Goal: Use online tool/utility: Utilize a website feature to perform a specific function

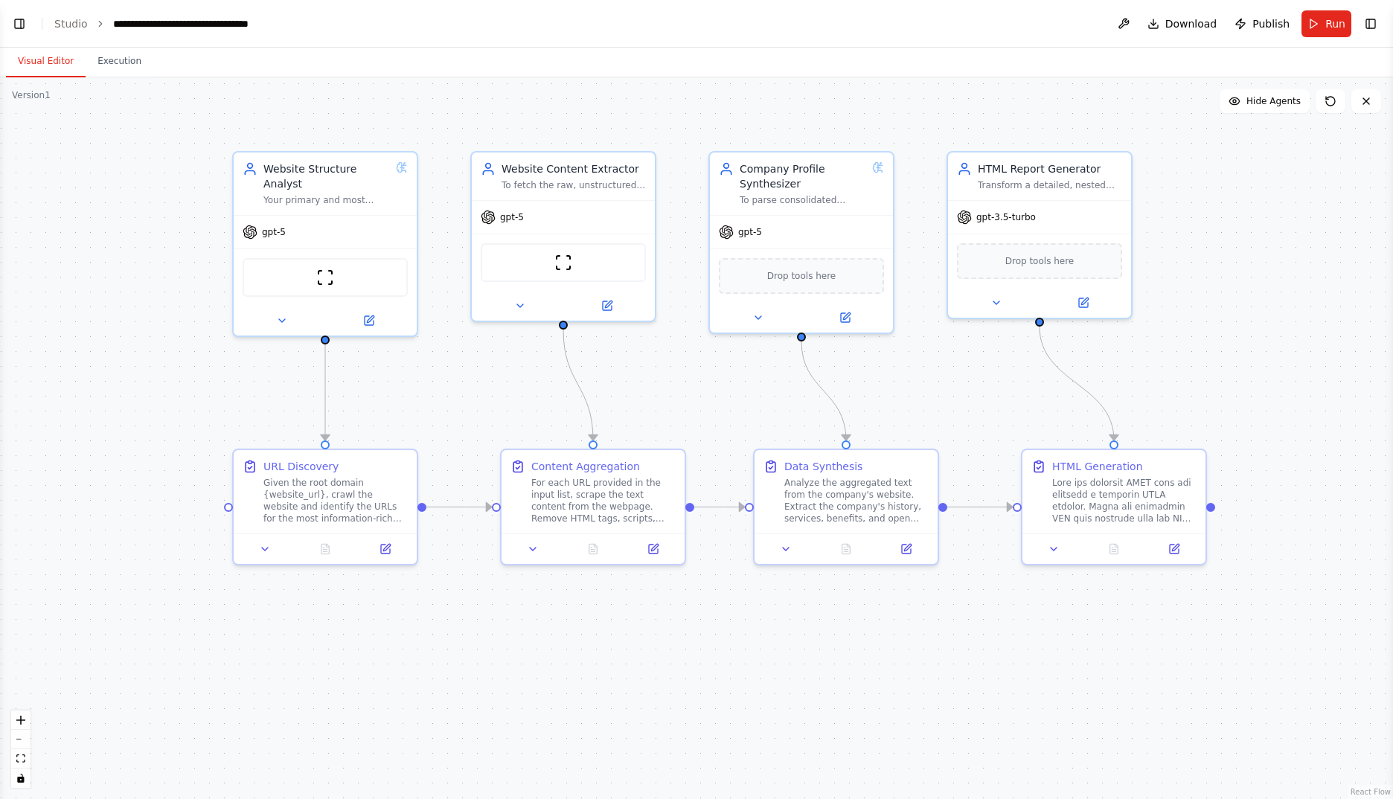
drag, startPoint x: 540, startPoint y: 406, endPoint x: 699, endPoint y: 406, distance: 158.5
click at [699, 406] on div ".deletable-edge-delete-btn { width: 20px; height: 20px; border: 0px solid #ffff…" at bounding box center [696, 438] width 1393 height 722
drag, startPoint x: 130, startPoint y: 112, endPoint x: 170, endPoint y: 246, distance: 139.6
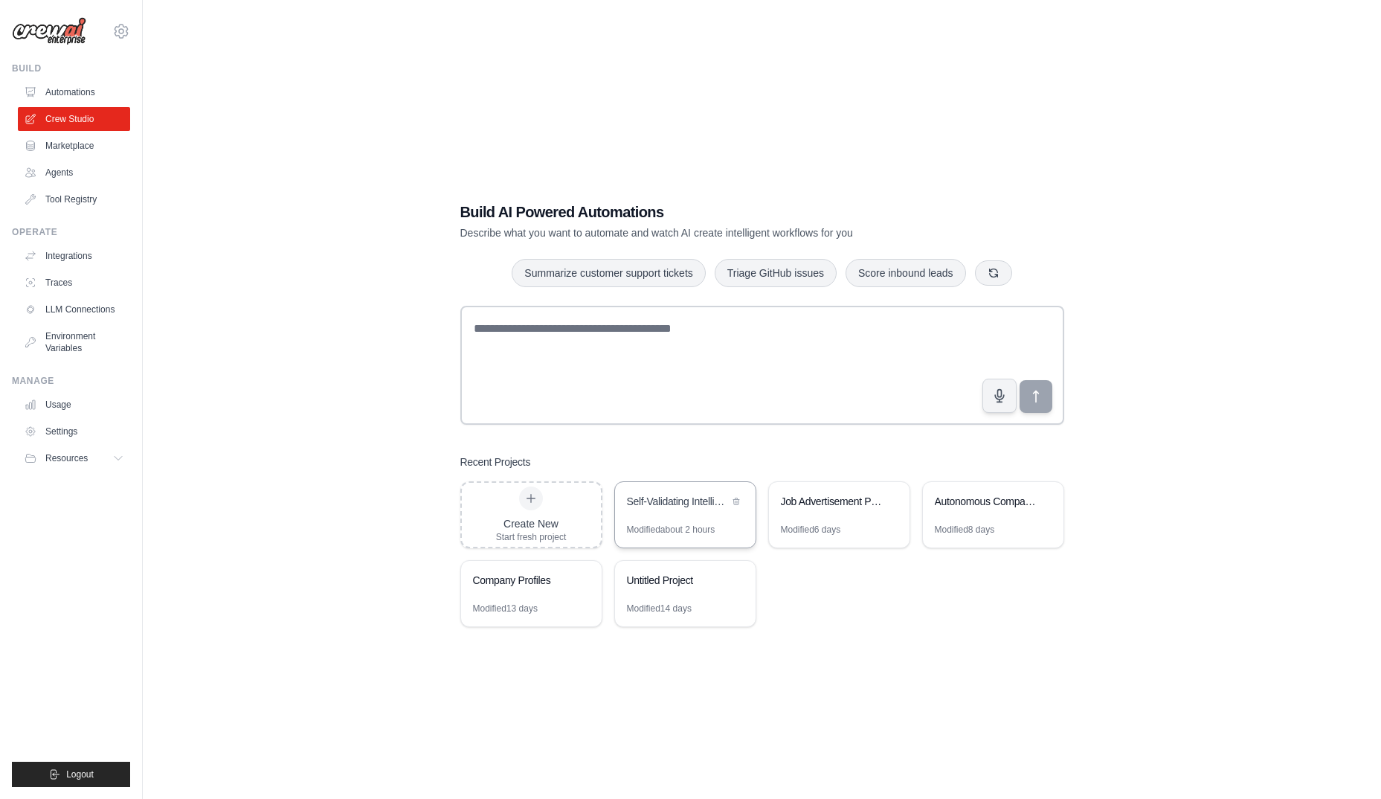
drag, startPoint x: 680, startPoint y: 504, endPoint x: 683, endPoint y: 524, distance: 19.6
click at [680, 504] on div "Self-Validating Intelligence System" at bounding box center [678, 501] width 102 height 15
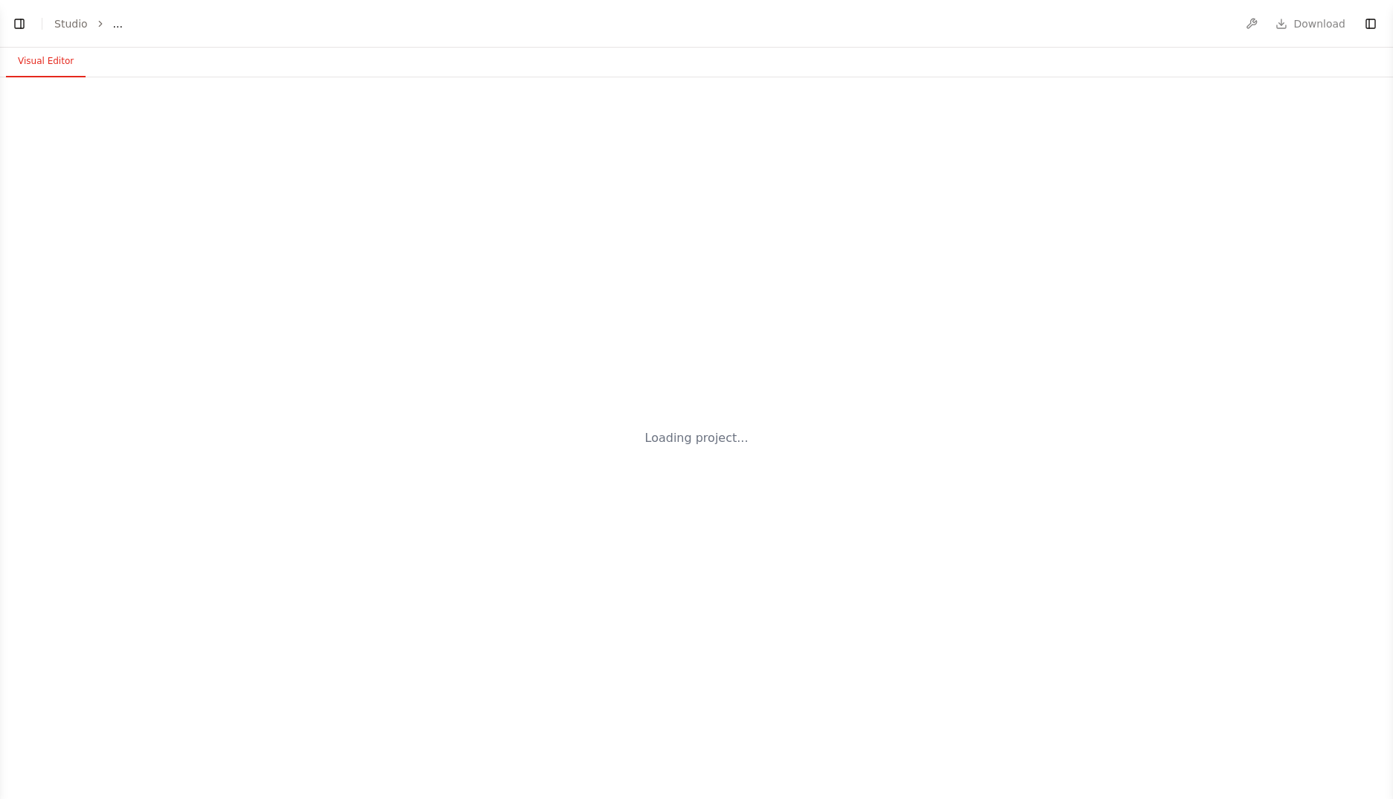
select select "****"
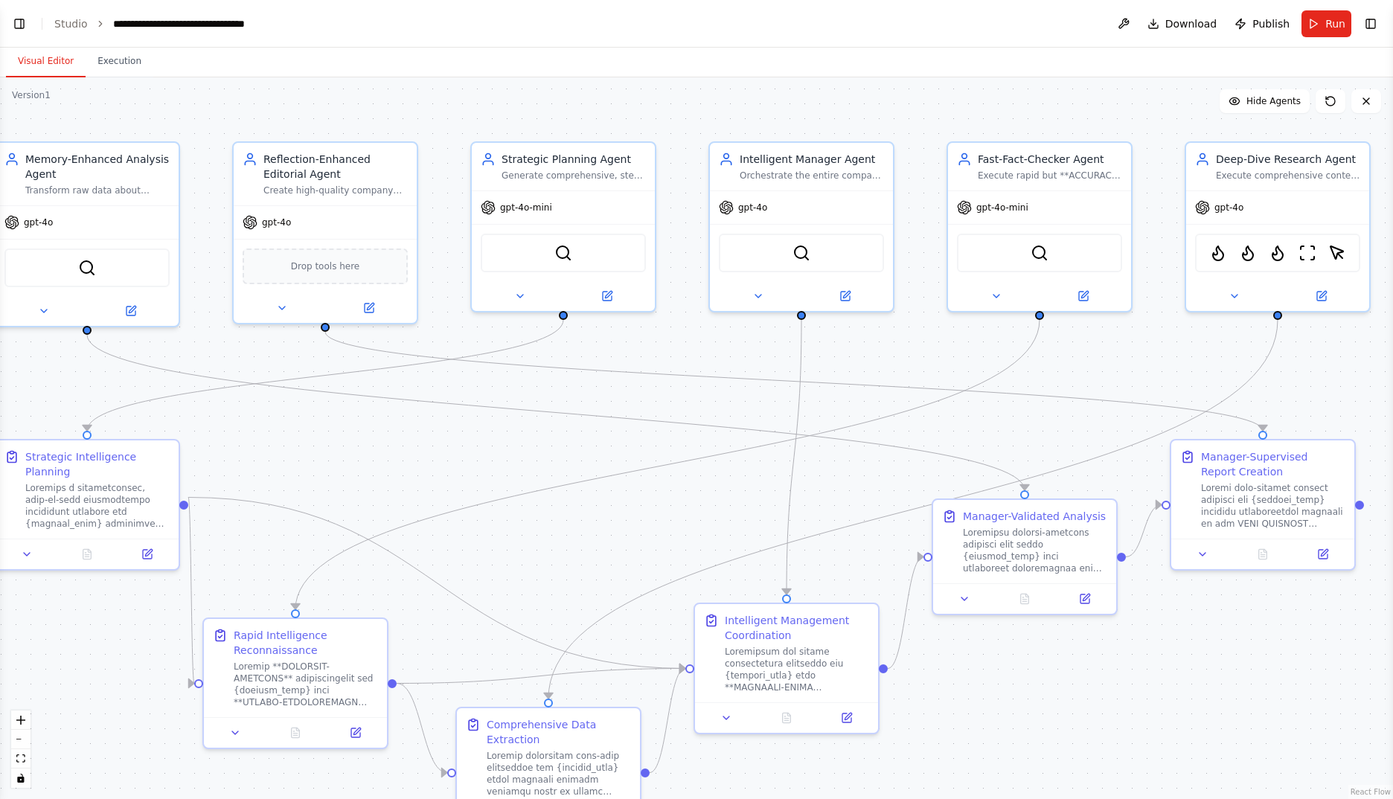
drag, startPoint x: 731, startPoint y: 518, endPoint x: 650, endPoint y: 507, distance: 81.0
click at [650, 507] on div ".deletable-edge-delete-btn { width: 20px; height: 20px; border: 0px solid #ffff…" at bounding box center [696, 438] width 1393 height 722
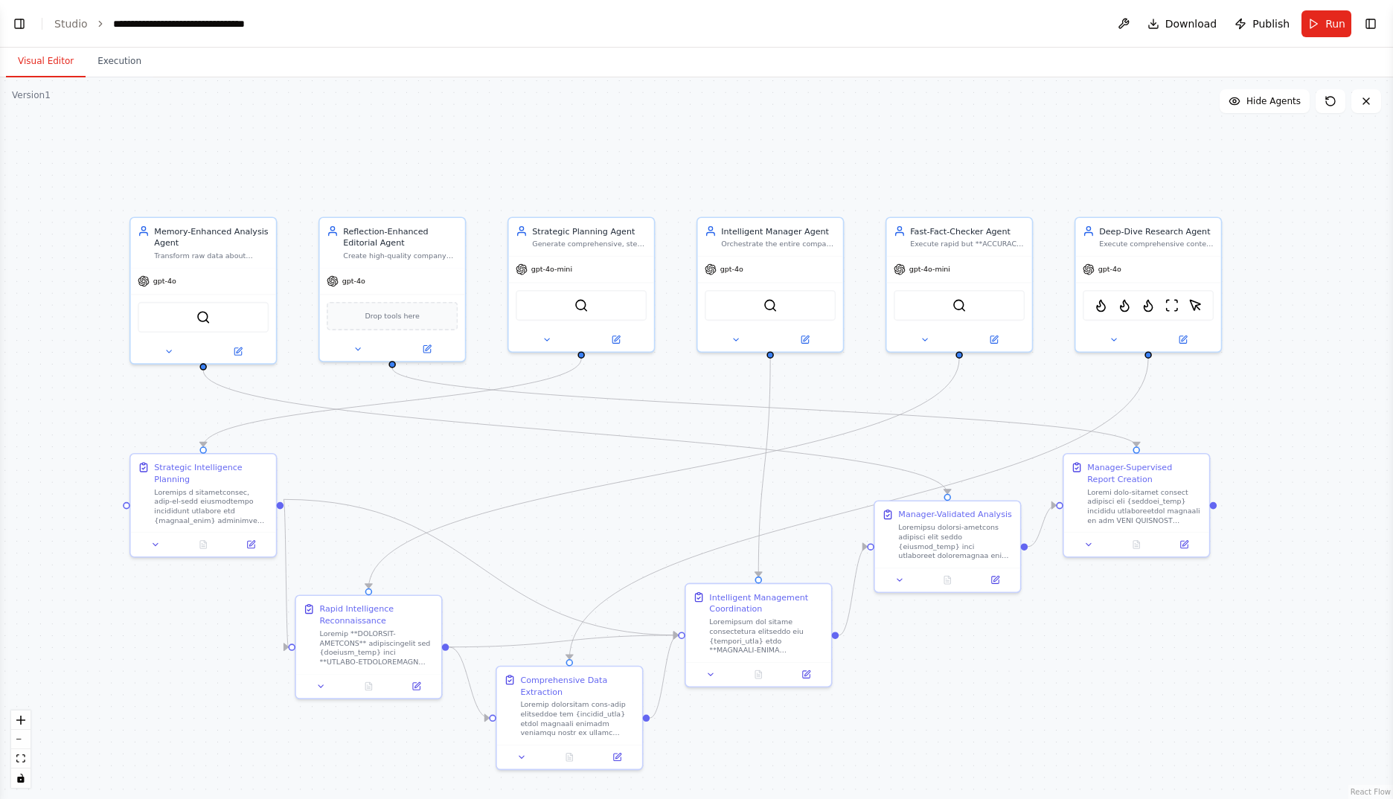
scroll to position [31559, 0]
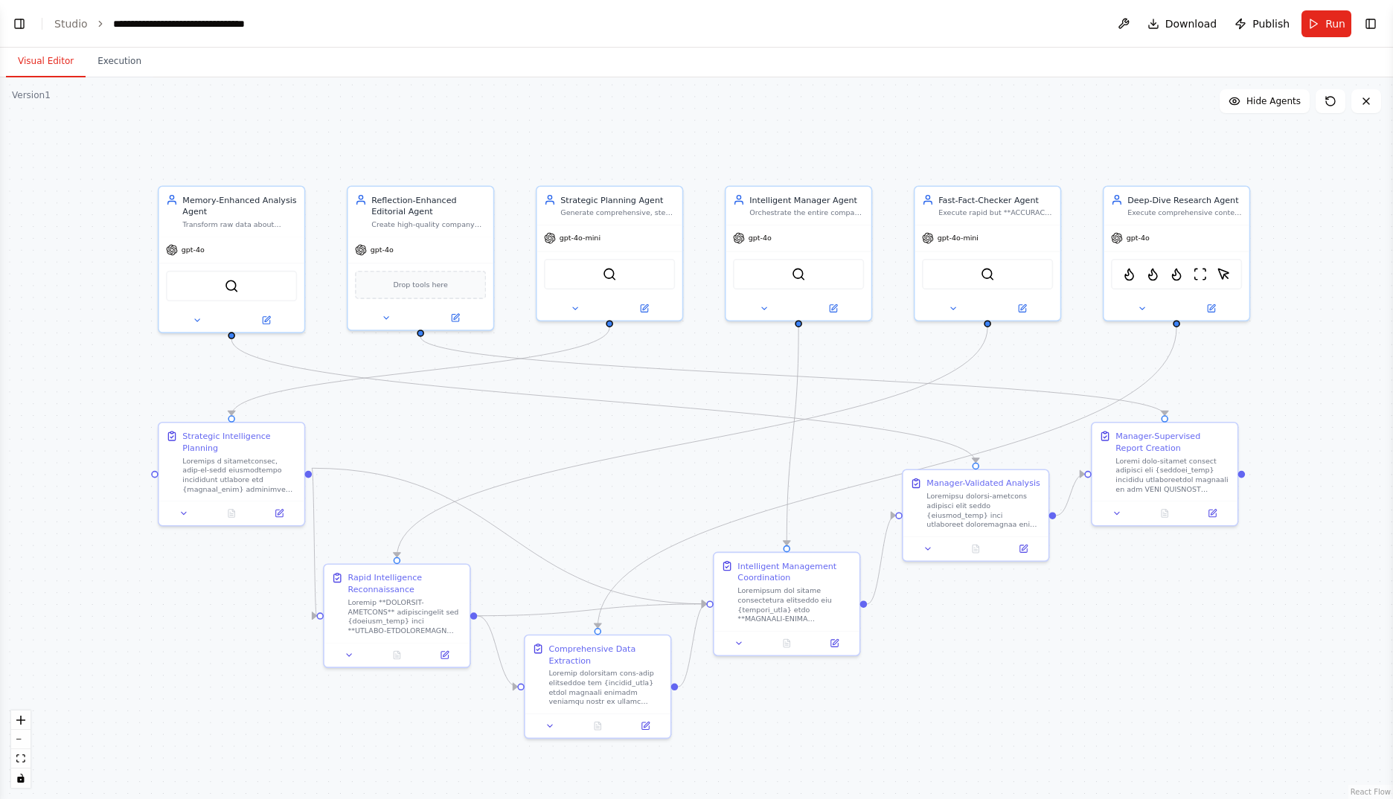
click at [675, 499] on div ".deletable-edge-delete-btn { width: 20px; height: 20px; border: 0px solid #ffff…" at bounding box center [696, 438] width 1393 height 722
